Goal: Task Accomplishment & Management: Use online tool/utility

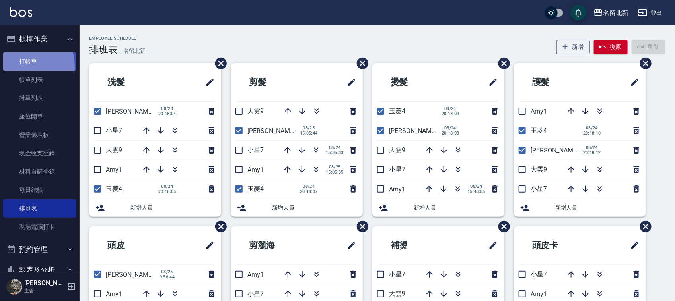
click at [15, 66] on link "打帳單" at bounding box center [39, 61] width 73 height 18
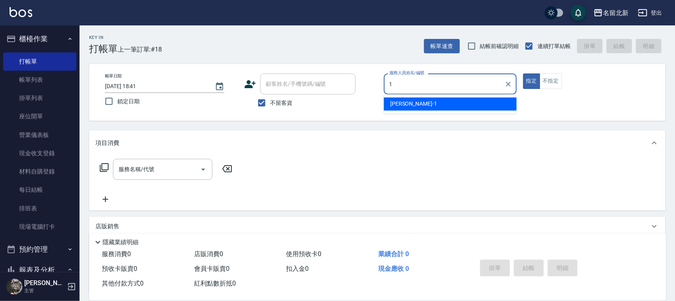
type input "[PERSON_NAME]-1"
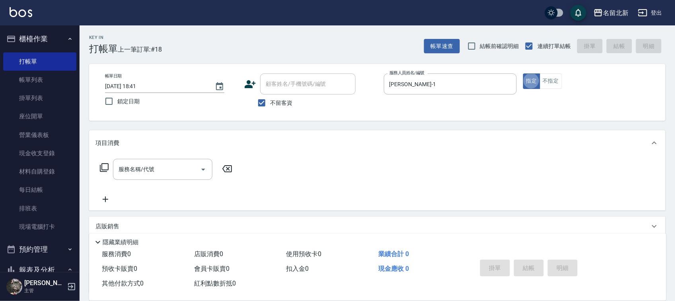
type button "true"
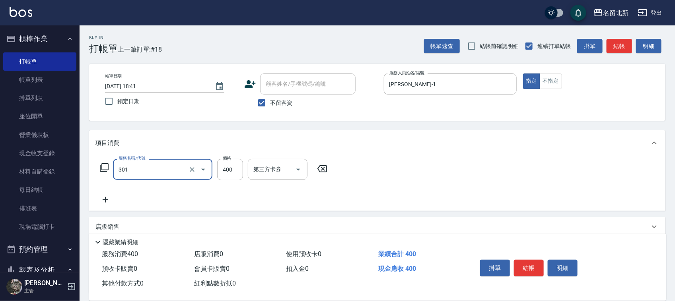
type input "造型剪髮(301)"
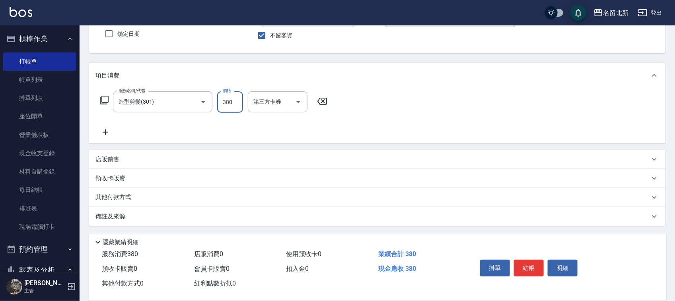
scroll to position [68, 0]
type input "380"
click at [114, 200] on p "其他付款方式" at bounding box center [115, 197] width 40 height 9
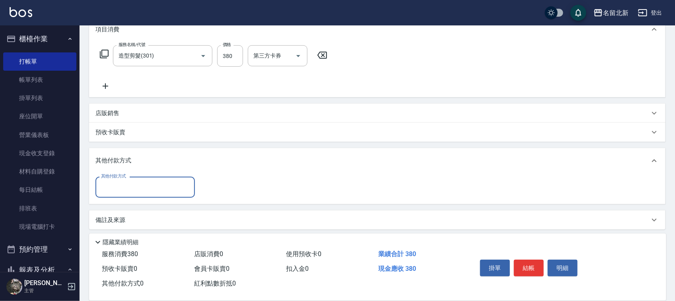
scroll to position [117, 0]
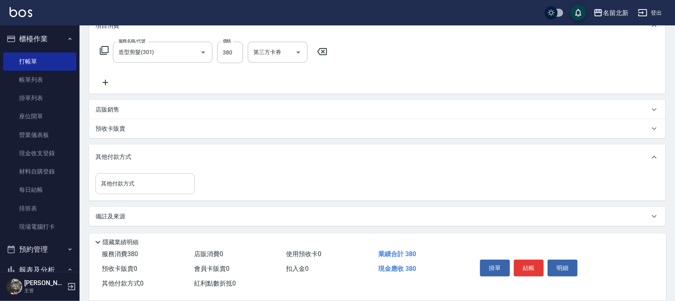
click at [117, 193] on div "其他付款方式 其他付款方式" at bounding box center [377, 185] width 576 height 31
click at [119, 185] on input "其他付款方式" at bounding box center [145, 184] width 92 height 14
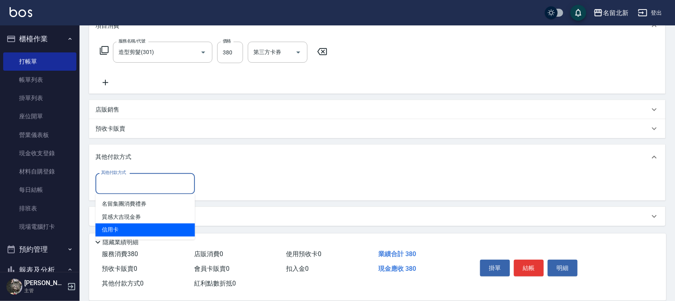
click at [128, 237] on span "信用卡" at bounding box center [144, 230] width 99 height 13
type input "信用卡"
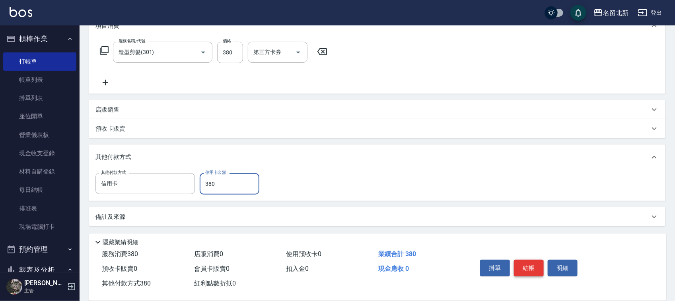
type input "380"
click at [527, 264] on button "結帳" at bounding box center [529, 268] width 30 height 17
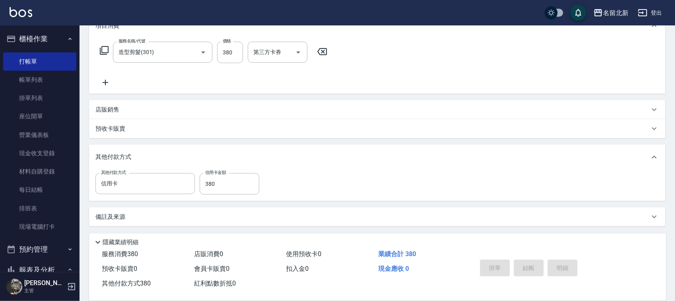
type input "[DATE] 18:42"
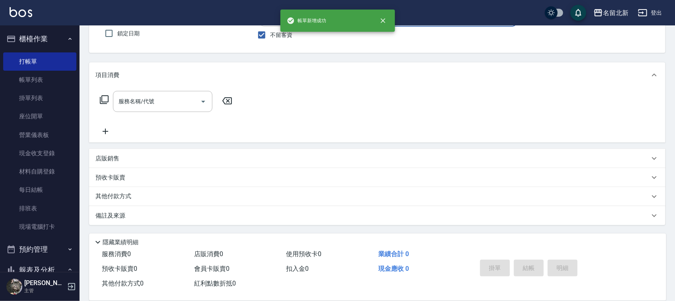
scroll to position [0, 0]
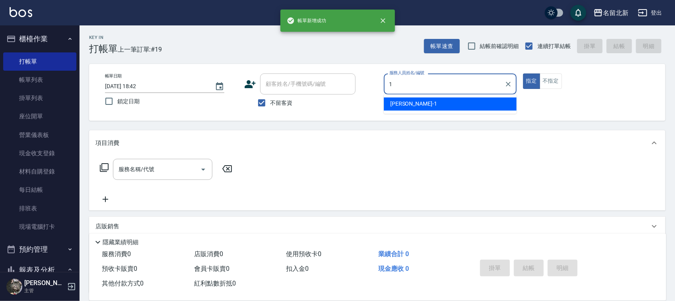
type input "[PERSON_NAME]-1"
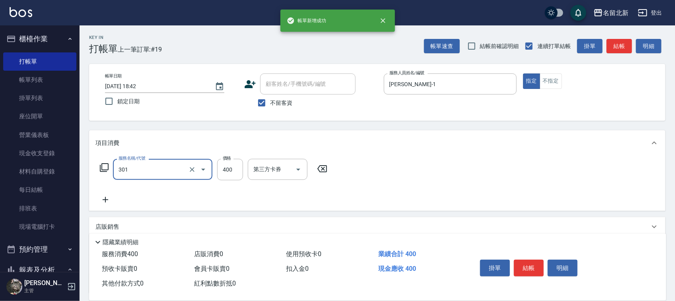
type input "造型剪髮(301)"
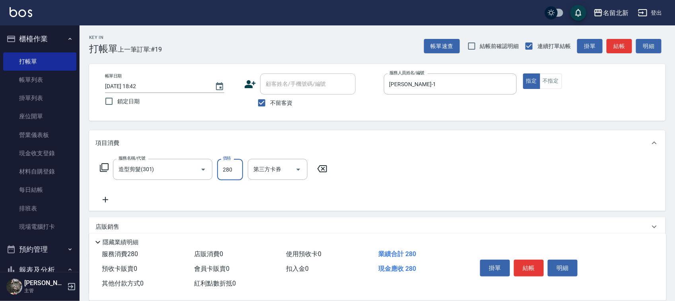
type input "280"
click at [527, 264] on button "結帳" at bounding box center [529, 268] width 30 height 17
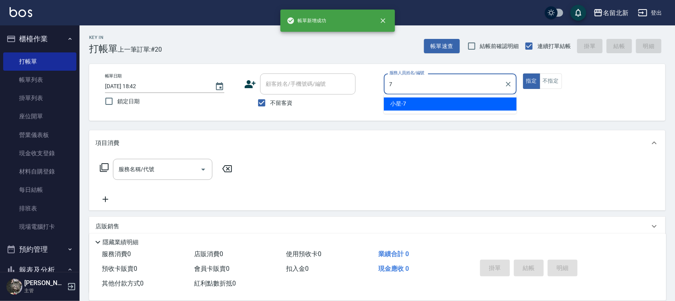
type input "小星-7"
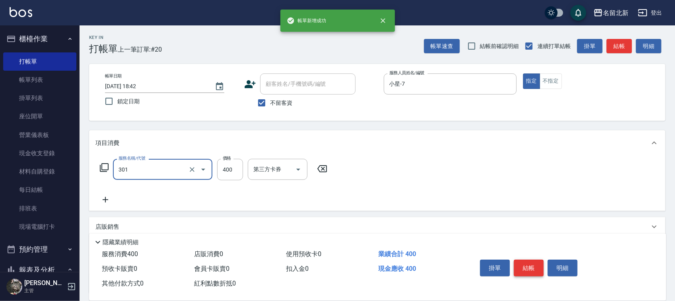
type input "造型剪髮(301)"
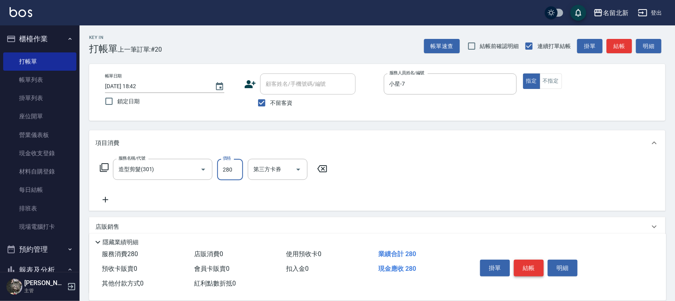
type input "280"
click at [527, 263] on button "結帳" at bounding box center [529, 268] width 30 height 17
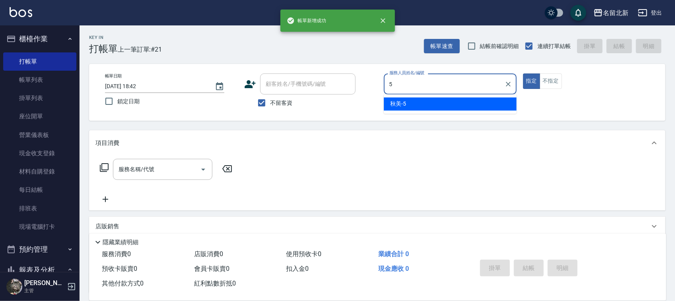
type input "秋美-5"
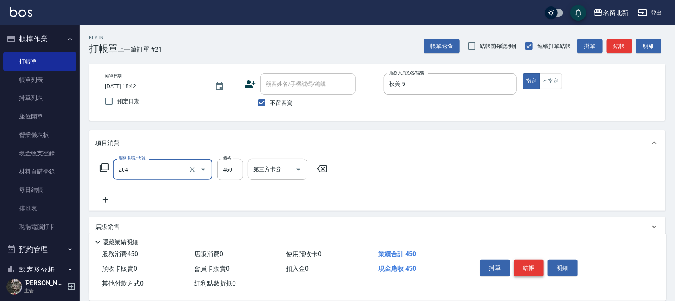
type input "髮質調理洗髮(204)"
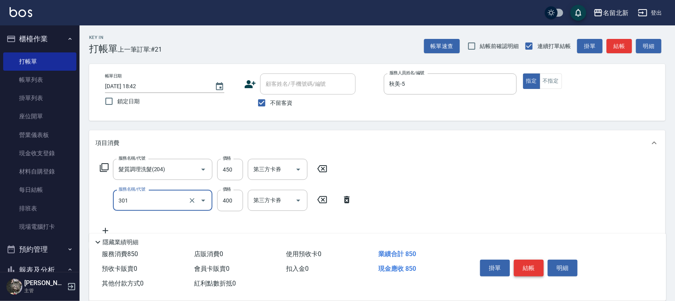
type input "造型剪髮(301)"
type input "280"
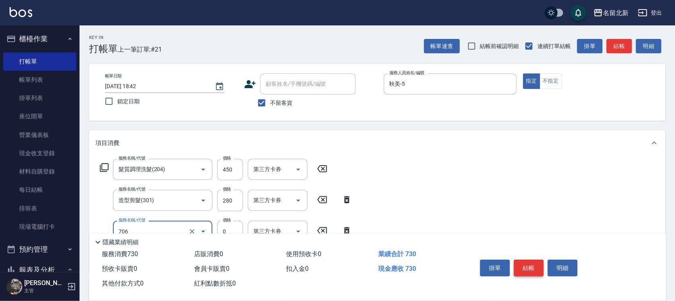
type input "互助60(706)"
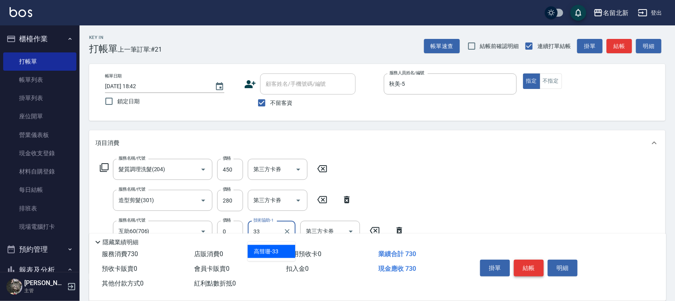
type input "[PERSON_NAME]-33"
click at [526, 260] on button "結帳" at bounding box center [529, 268] width 30 height 17
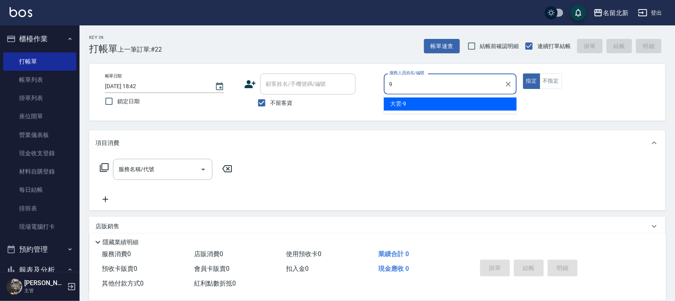
type input "大雲-9"
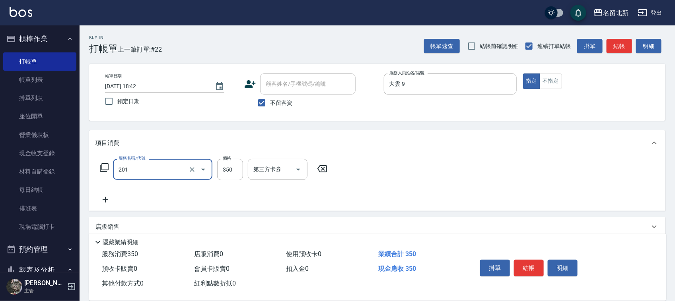
type input "一般洗髮(201)"
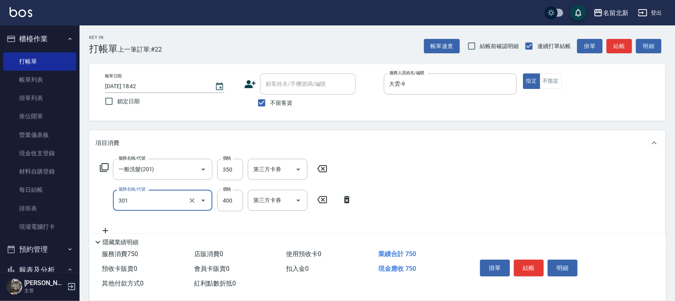
type input "造型剪髮(301)"
type input "380"
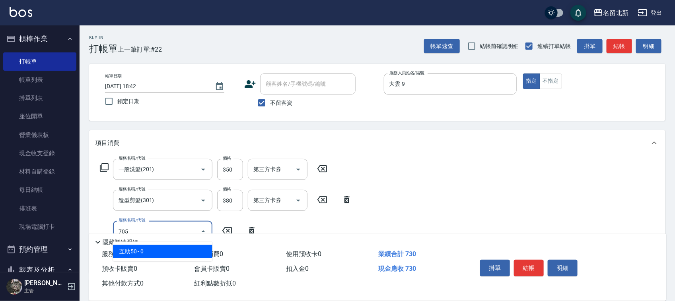
type input "互助50(705)"
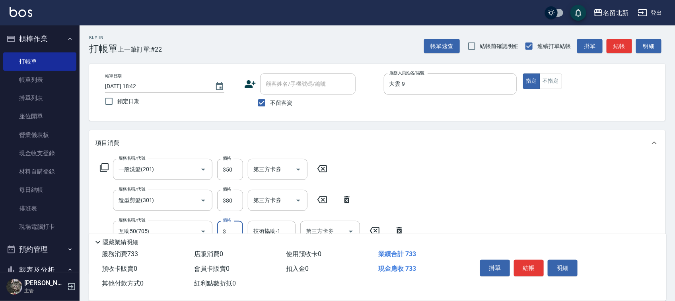
type input "0"
type input "[PERSON_NAME]-33"
click at [526, 260] on button "結帳" at bounding box center [529, 268] width 30 height 17
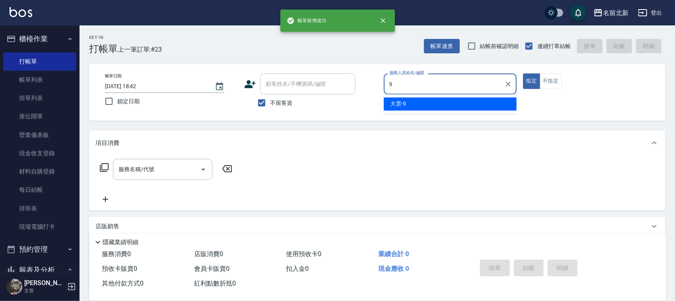
type input "大雲-9"
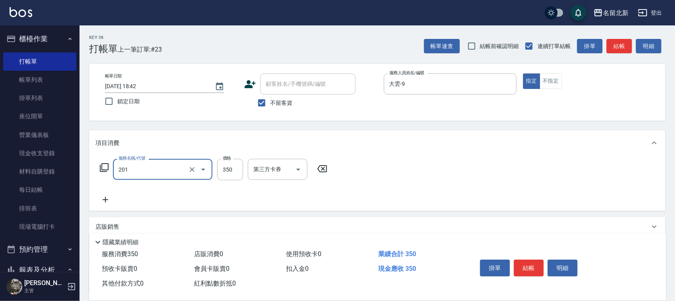
type input "一般洗髮(201)"
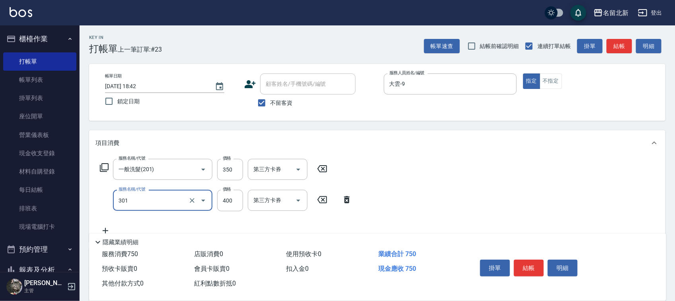
type input "造型剪髮(301)"
type input "350"
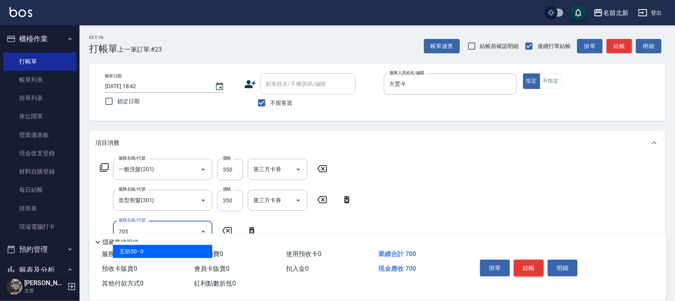
type input "互助50(705)"
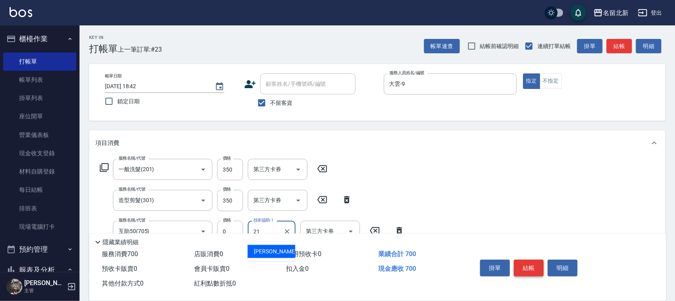
type input "[PERSON_NAME]-21"
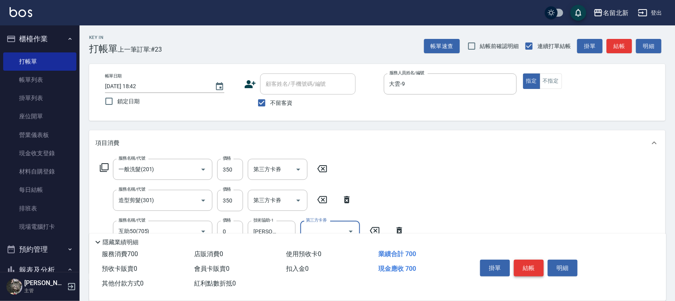
click at [534, 261] on button "結帳" at bounding box center [529, 268] width 30 height 17
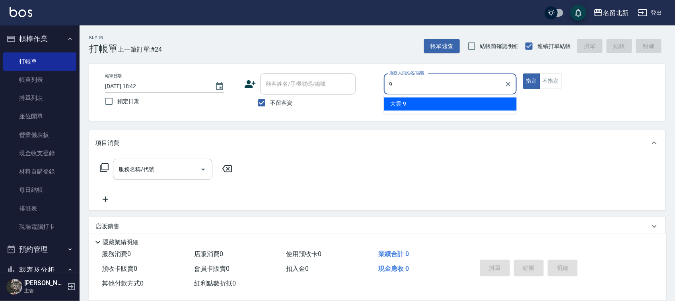
type input "大雲-9"
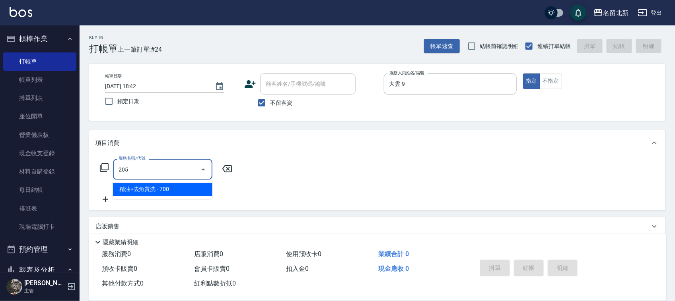
type input "精油+去角質洗(205)"
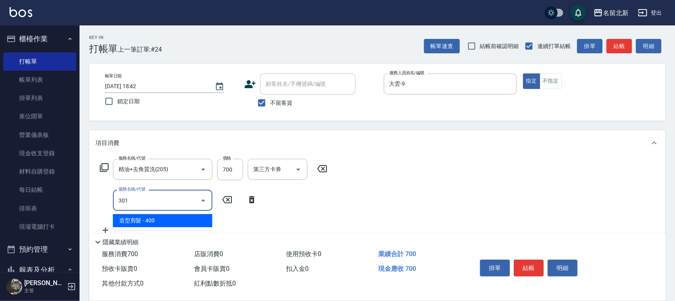
type input "造型剪髮(301)"
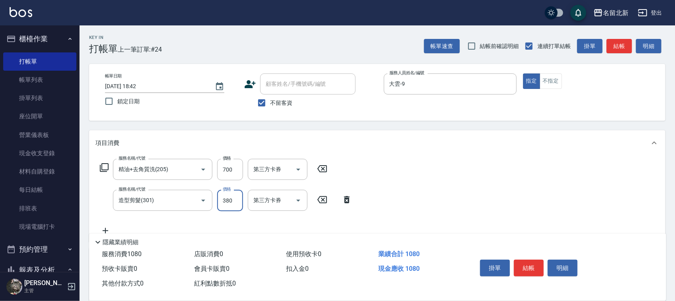
type input "380"
type input "互助70(707)"
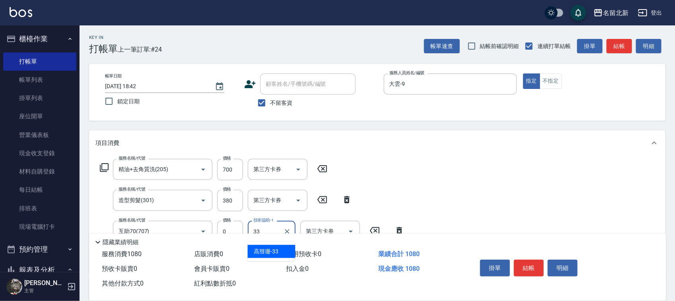
type input "[PERSON_NAME]-33"
click at [534, 260] on button "結帳" at bounding box center [529, 268] width 30 height 17
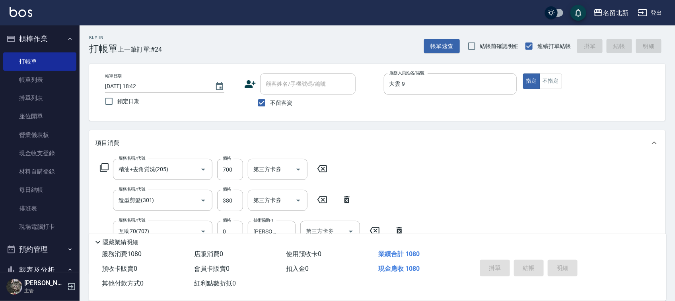
type input "[DATE] 18:43"
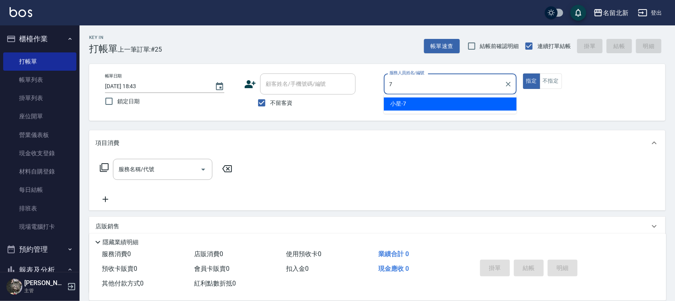
type input "小星-7"
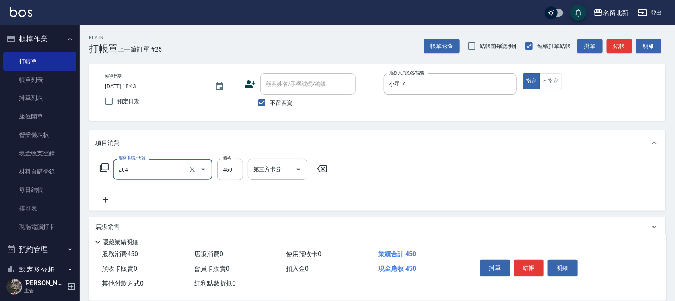
type input "髮質調理洗髮(204)"
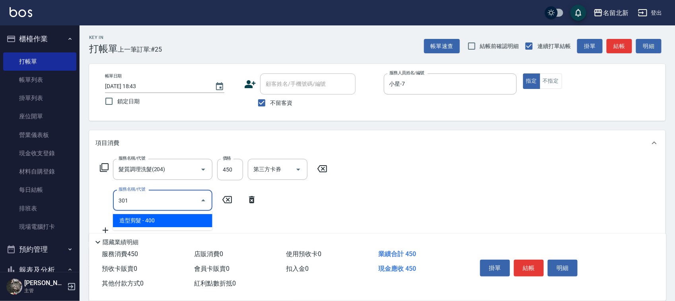
type input "造型剪髮(301)"
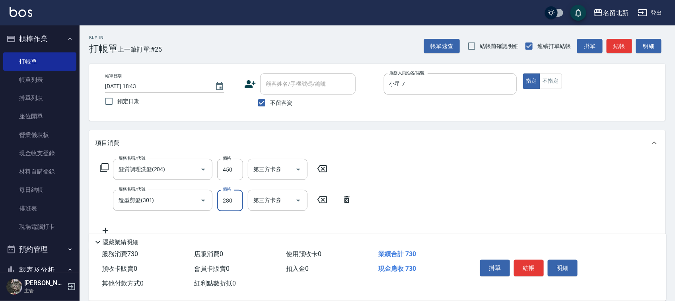
type input "280"
type input "互助60(706)"
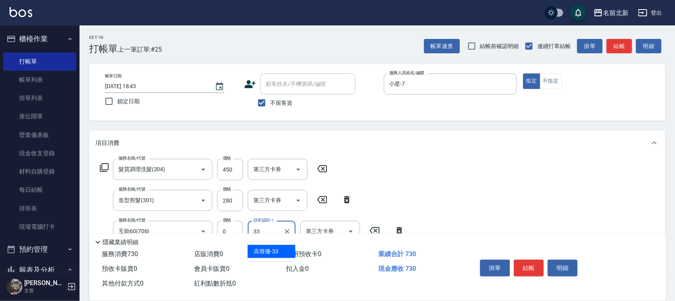
type input "[PERSON_NAME]-33"
click at [533, 260] on button "結帳" at bounding box center [529, 268] width 30 height 17
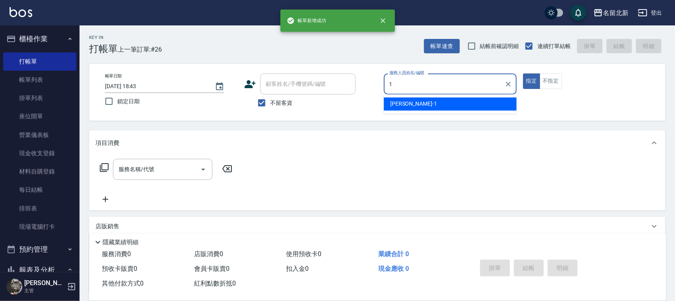
type input "[PERSON_NAME]-1"
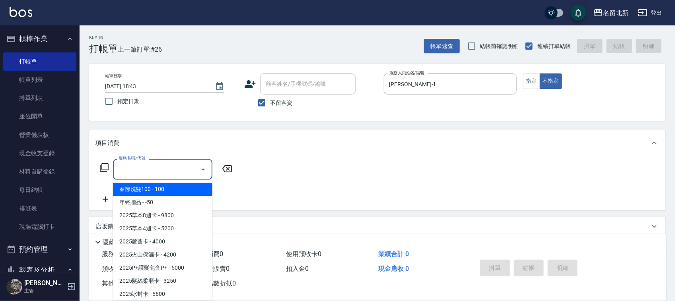
click at [136, 170] on input "服務名稱/代號" at bounding box center [156, 170] width 80 height 14
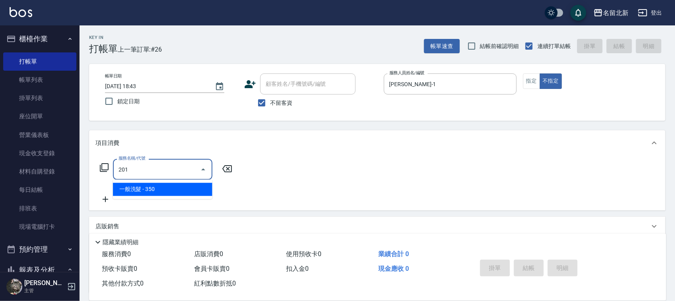
type input "一般洗髮(201)"
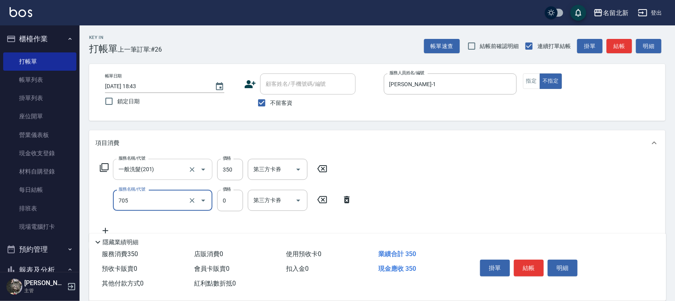
type input "互助50(705)"
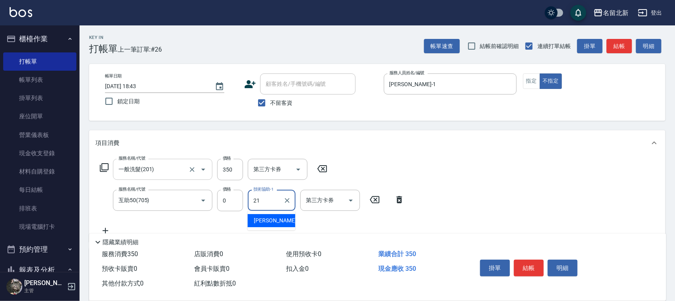
type input "[PERSON_NAME]-21"
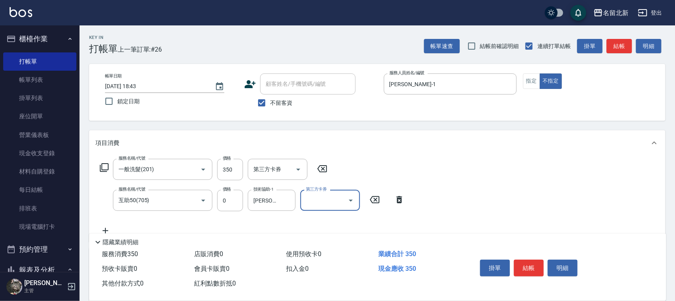
click at [534, 269] on button "結帳" at bounding box center [529, 268] width 30 height 17
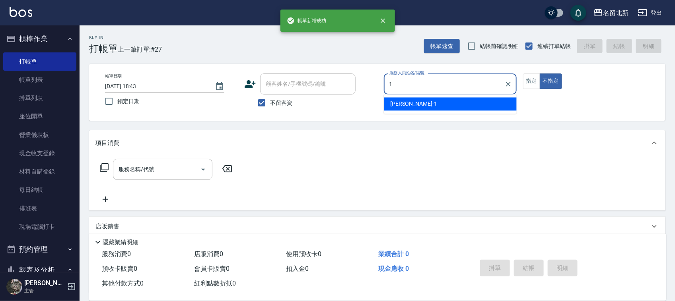
type input "[PERSON_NAME]-1"
type button "false"
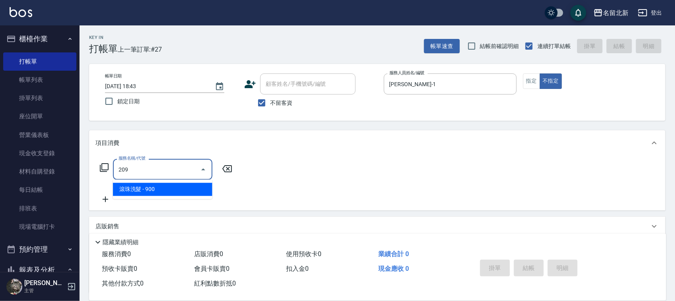
type input "滾珠洗髮(209)"
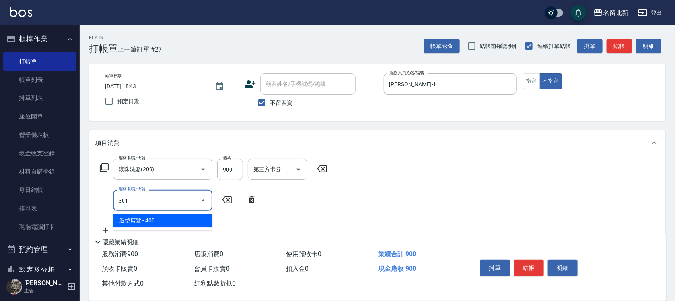
type input "造型剪髮(301)"
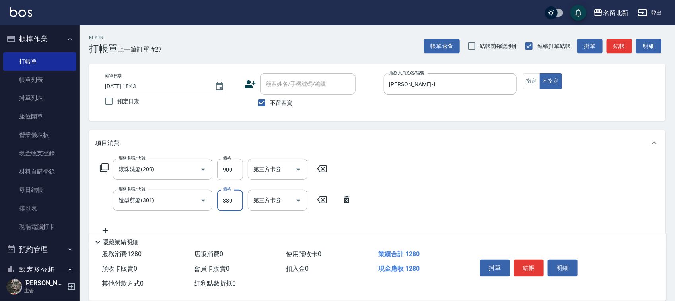
type input "380"
type input "互助90(709)"
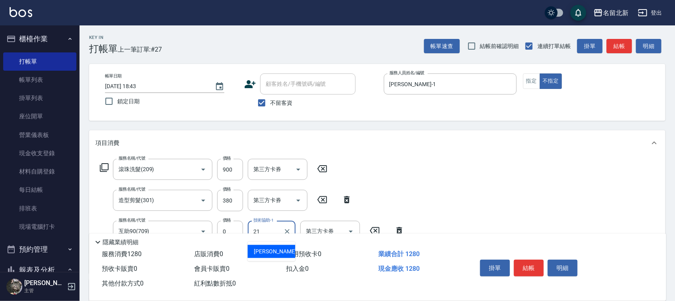
type input "[PERSON_NAME]-21"
click at [538, 267] on button "結帳" at bounding box center [529, 268] width 30 height 17
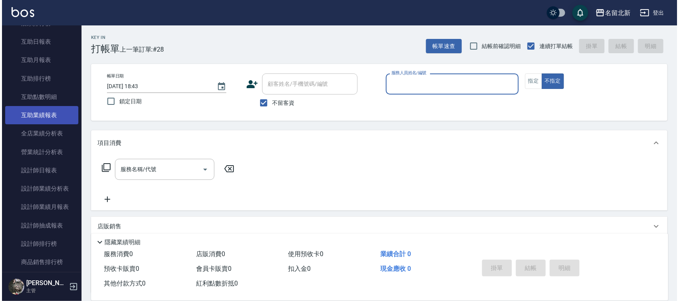
scroll to position [348, 0]
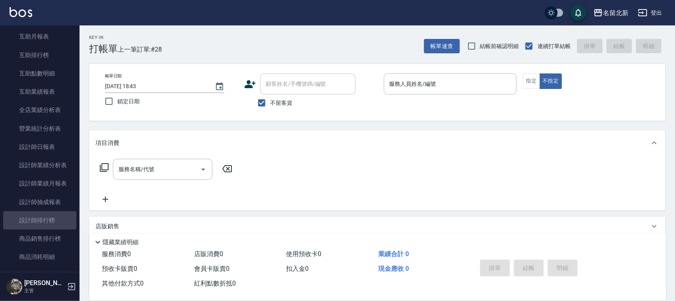
drag, startPoint x: 48, startPoint y: 223, endPoint x: 75, endPoint y: 176, distance: 54.8
click at [47, 223] on link "設計師排行榜" at bounding box center [39, 220] width 73 height 18
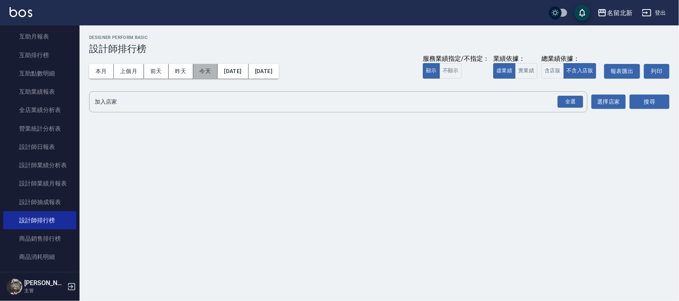
click at [207, 70] on button "今天" at bounding box center [205, 71] width 25 height 15
drag, startPoint x: 573, startPoint y: 101, endPoint x: 592, endPoint y: 96, distance: 19.5
click at [579, 98] on div "全選" at bounding box center [569, 102] width 25 height 12
click at [646, 100] on button "搜尋" at bounding box center [649, 102] width 40 height 15
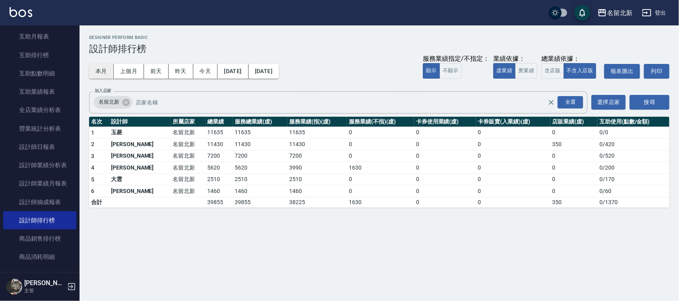
click at [95, 72] on button "本月" at bounding box center [101, 71] width 25 height 15
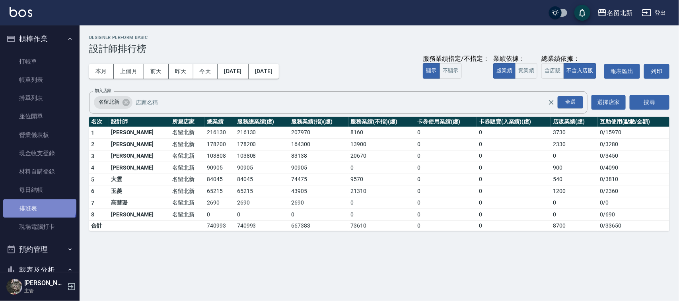
click at [39, 205] on link "排班表" at bounding box center [39, 209] width 73 height 18
